Goal: Find specific page/section: Find specific page/section

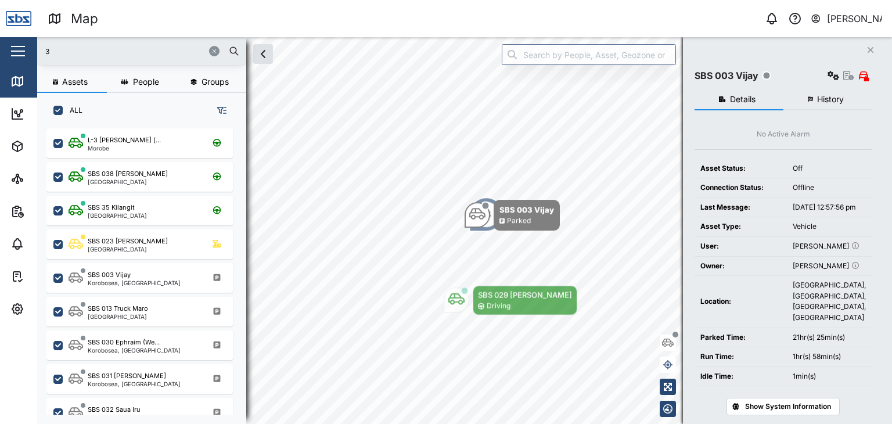
scroll to position [281, 181]
drag, startPoint x: 16, startPoint y: 47, endPoint x: 2, endPoint y: 45, distance: 14.0
click at [2, 45] on div "Map 0 [PERSON_NAME] Close Map Dashboard Assets ATS Camera Generator Personnel T…" at bounding box center [446, 212] width 892 height 424
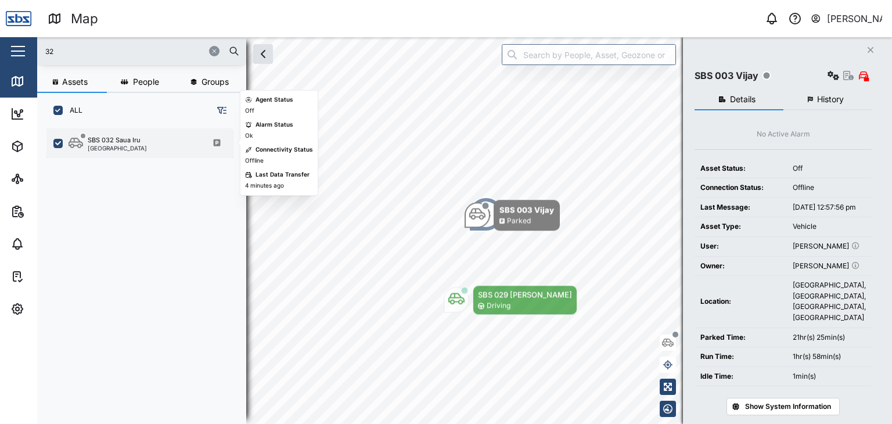
click at [131, 143] on div "SBS 032 Saua Iru" at bounding box center [114, 140] width 53 height 10
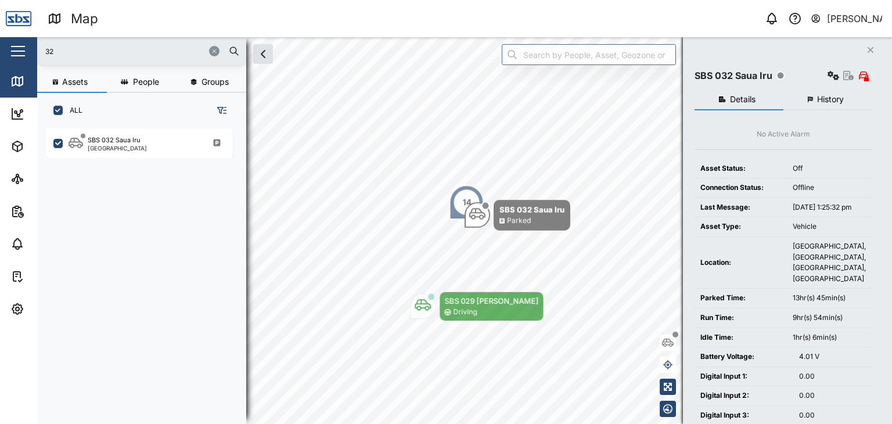
drag, startPoint x: 73, startPoint y: 51, endPoint x: 24, endPoint y: 45, distance: 49.8
click at [24, 45] on div "Map 0 [PERSON_NAME] Close Map Dashboard Assets ATS Camera Generator Personnel T…" at bounding box center [446, 212] width 892 height 424
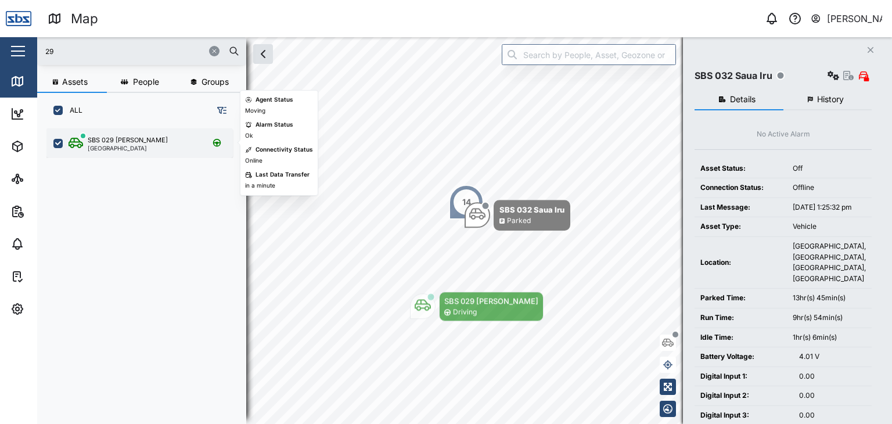
click at [135, 149] on div "[GEOGRAPHIC_DATA]" at bounding box center [128, 148] width 80 height 6
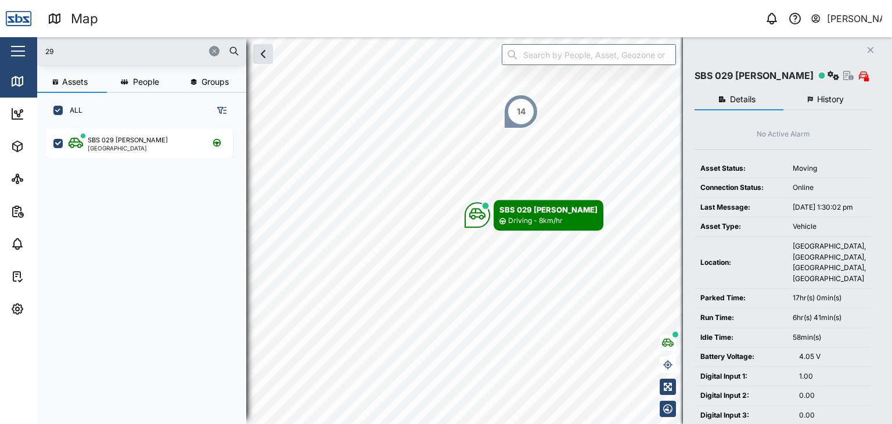
drag, startPoint x: 68, startPoint y: 56, endPoint x: 38, endPoint y: 50, distance: 30.3
click at [38, 50] on div "29" at bounding box center [141, 51] width 209 height 28
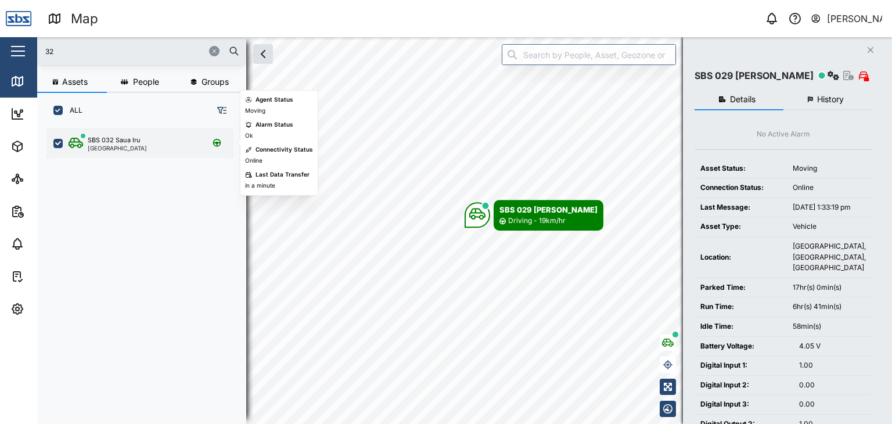
click at [114, 141] on div "SBS 032 Saua Iru" at bounding box center [114, 140] width 53 height 10
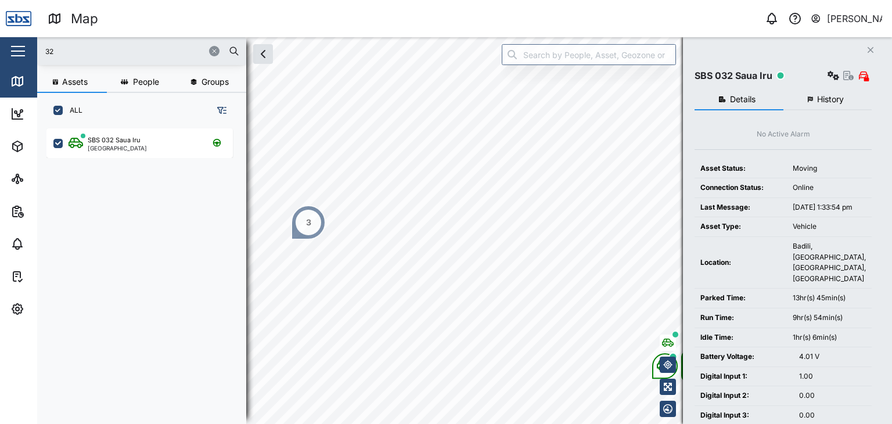
click at [314, 222] on div "3" at bounding box center [308, 222] width 35 height 35
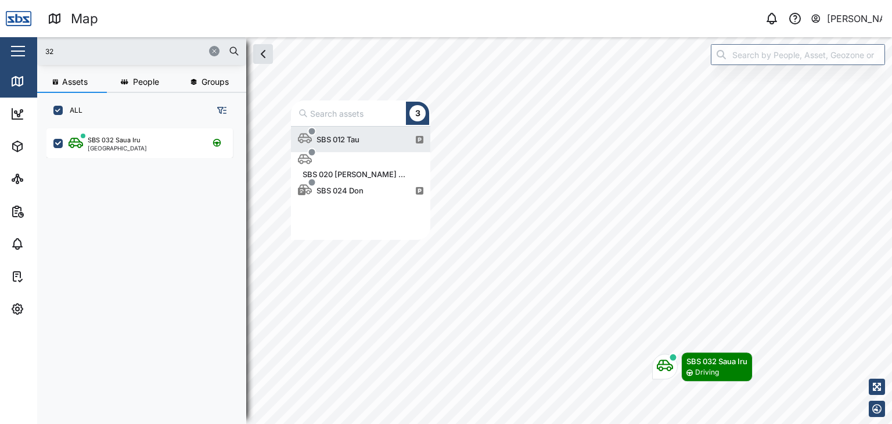
scroll to position [105, 130]
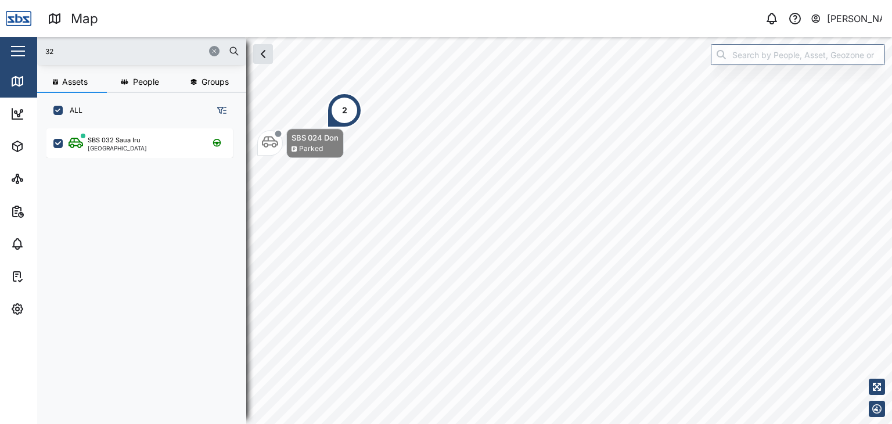
drag, startPoint x: 77, startPoint y: 48, endPoint x: 27, endPoint y: 48, distance: 49.9
click at [27, 48] on div "Map 0 [PERSON_NAME] Close Map Dashboard Assets ATS Camera Generator Personnel T…" at bounding box center [446, 212] width 892 height 424
type input "32"
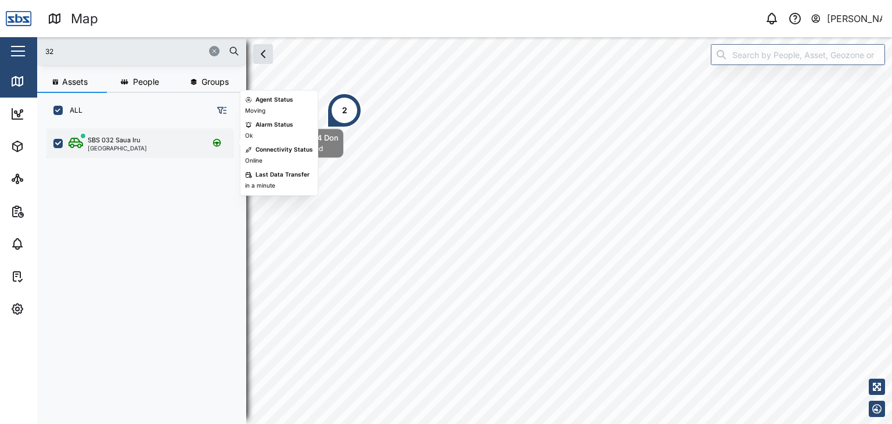
click at [116, 136] on div "SBS 032 Saua Iru" at bounding box center [114, 140] width 53 height 10
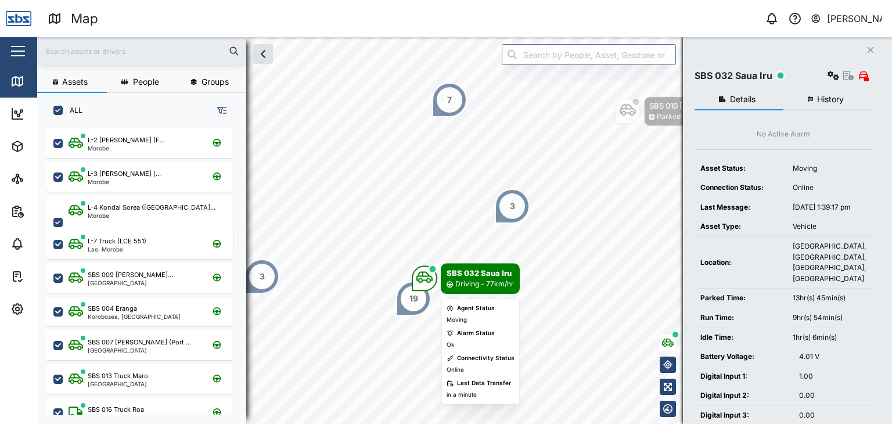
click at [455, 314] on body "Map 0 Vijay Kumar Close Map Dashboard Assets ATS Camera Generator Personnel Tan…" at bounding box center [446, 212] width 892 height 424
